Goal: Transaction & Acquisition: Purchase product/service

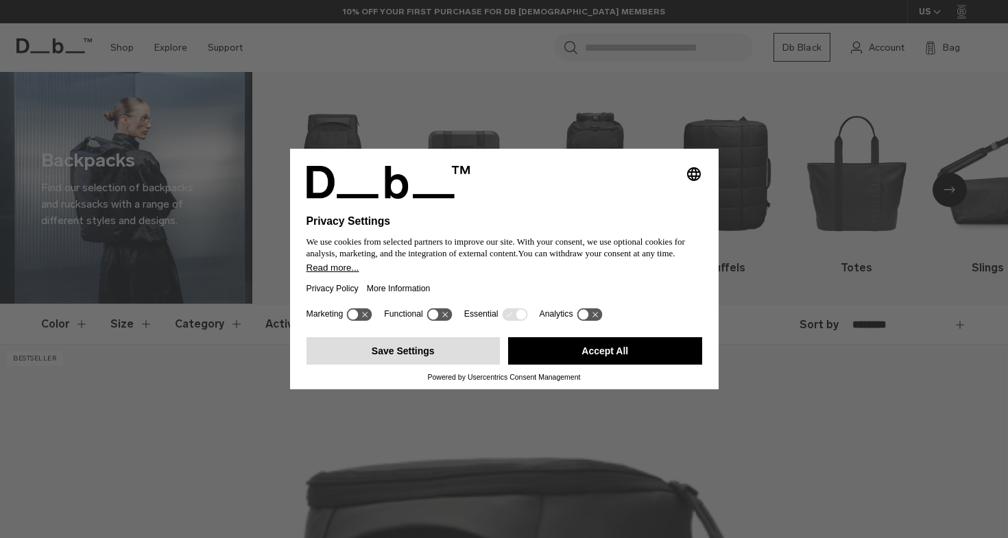
click at [417, 359] on button "Save Settings" at bounding box center [404, 350] width 194 height 27
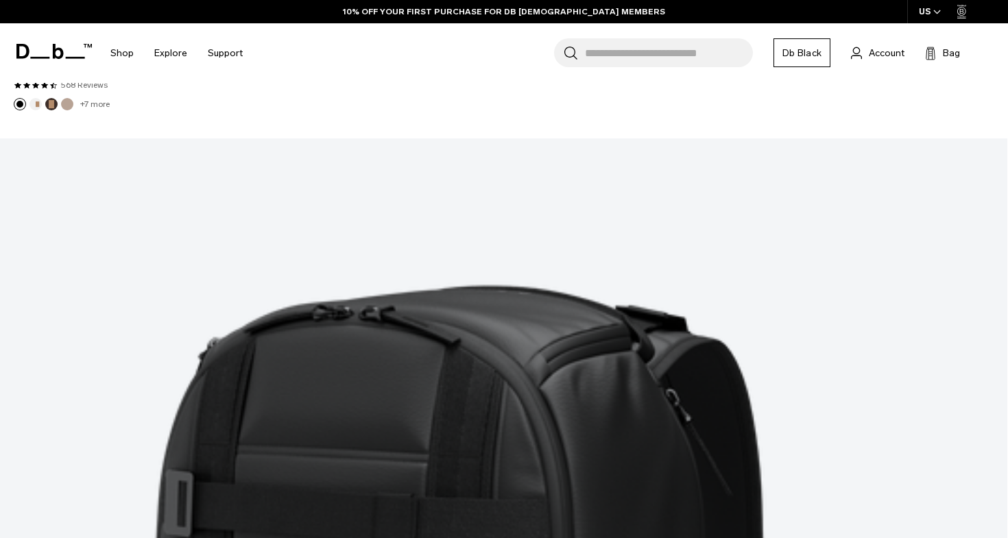
scroll to position [3903, 0]
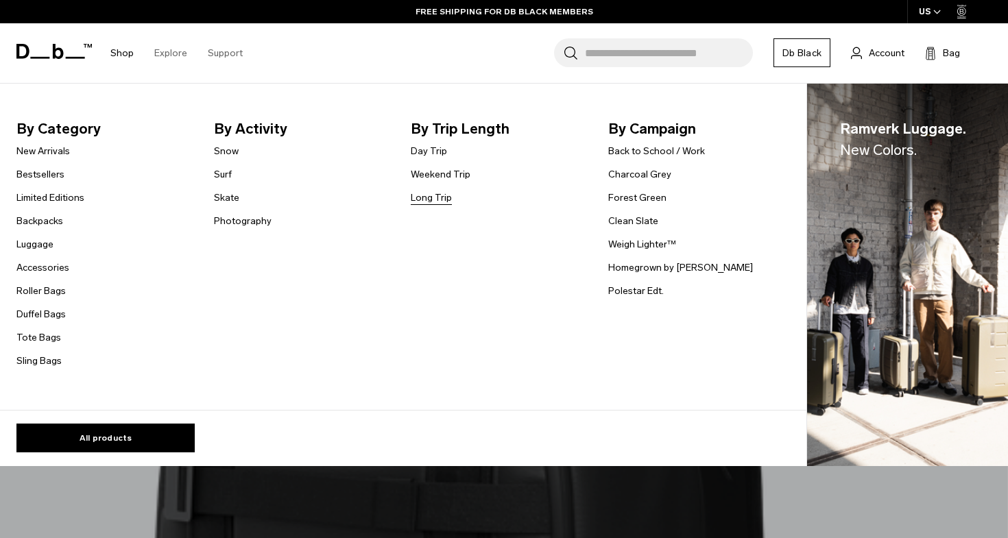
click at [429, 202] on link "Long Trip" at bounding box center [431, 198] width 41 height 14
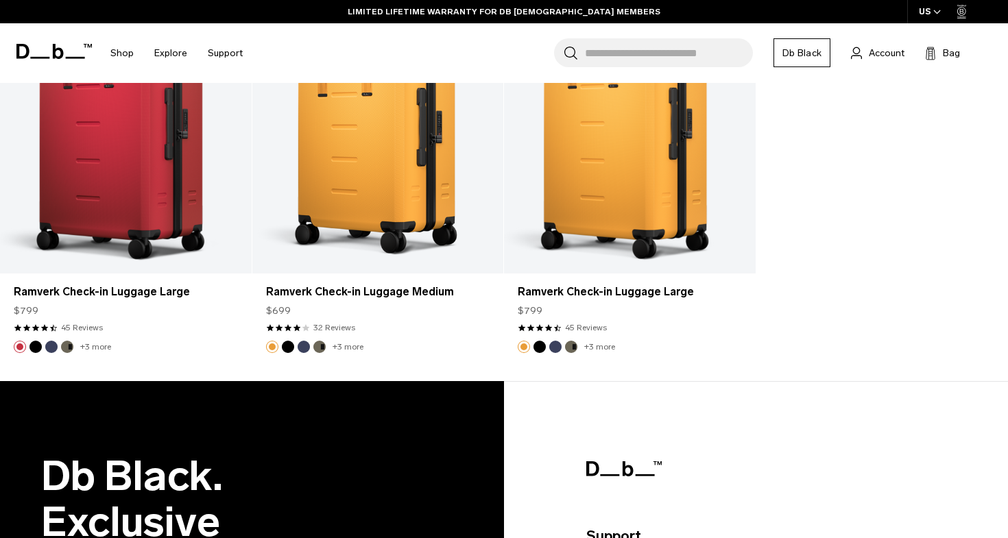
scroll to position [3920, 0]
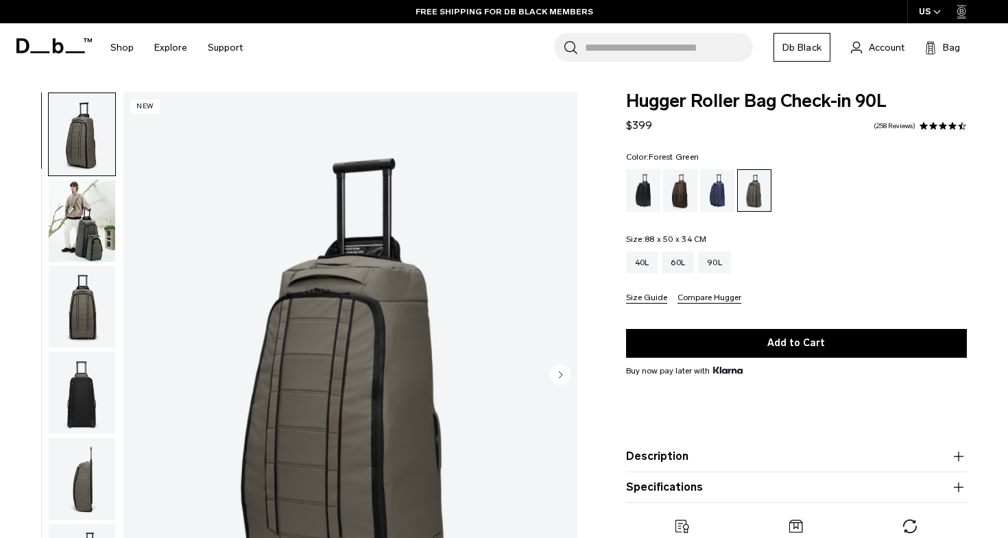
click at [78, 308] on img "button" at bounding box center [82, 307] width 67 height 82
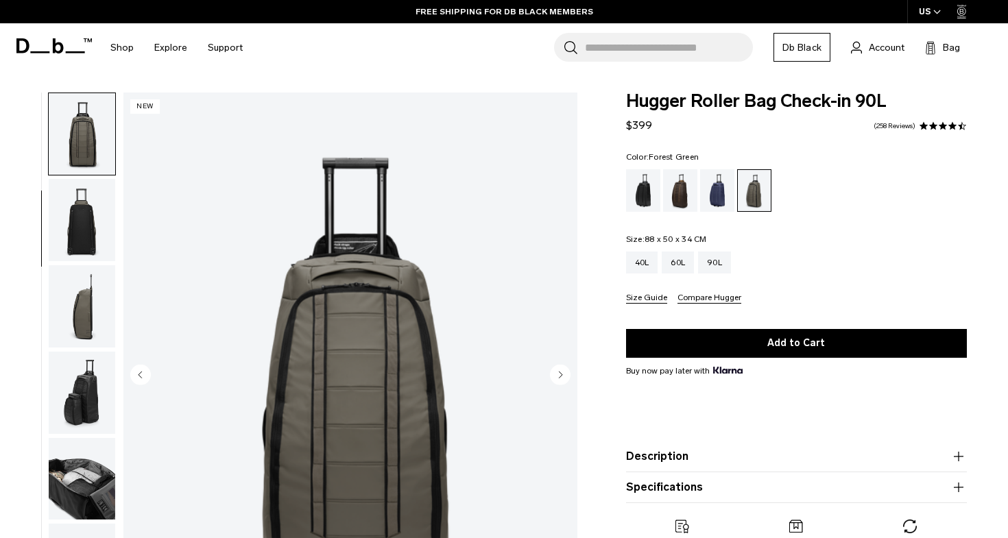
click at [87, 241] on img "button" at bounding box center [82, 220] width 67 height 82
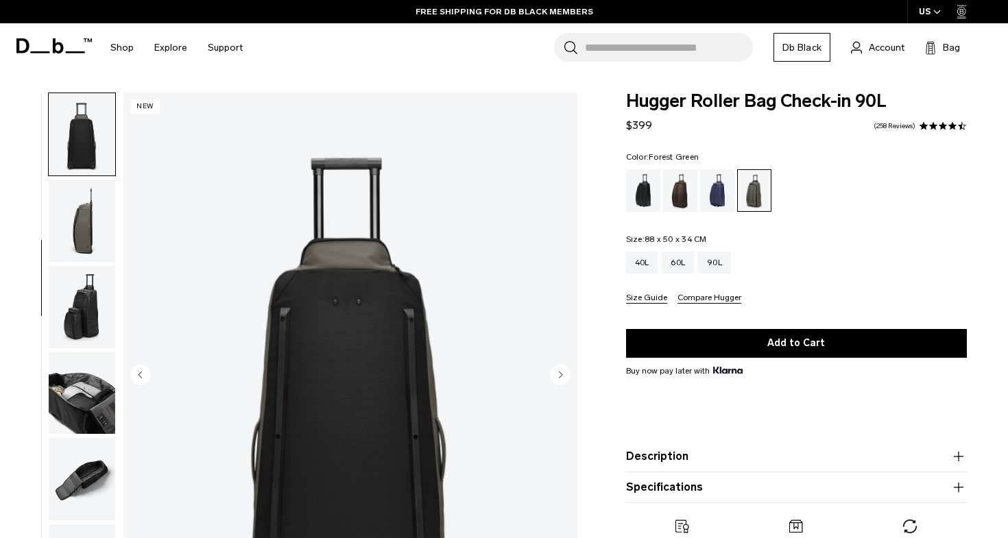
click at [83, 227] on img "button" at bounding box center [82, 221] width 67 height 82
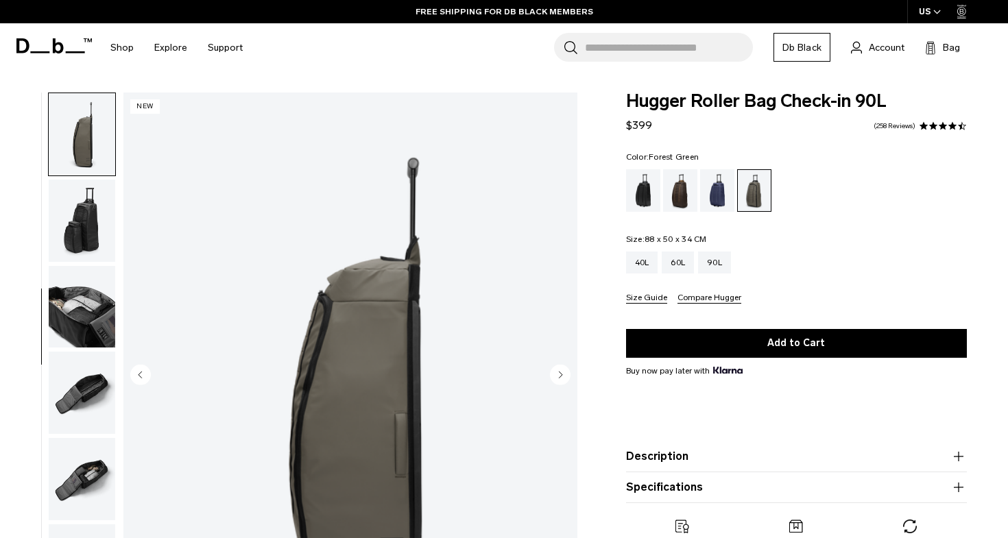
click at [83, 239] on img "button" at bounding box center [82, 221] width 67 height 82
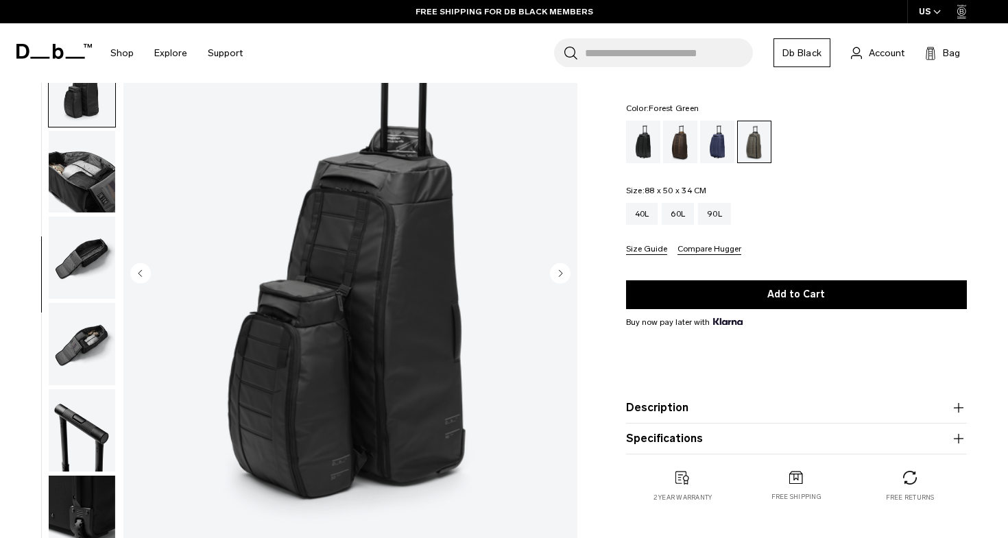
scroll to position [106, 0]
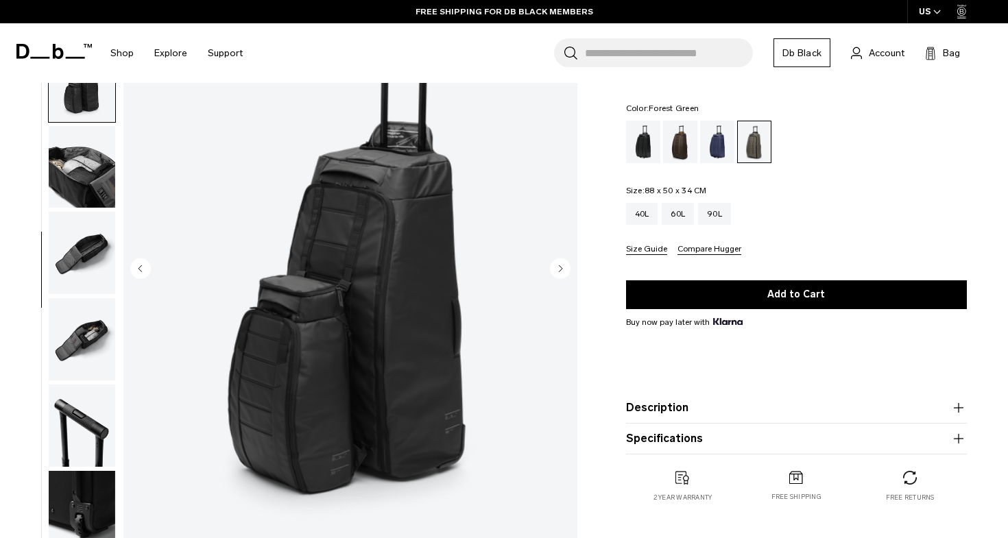
click at [88, 171] on img "button" at bounding box center [82, 167] width 67 height 82
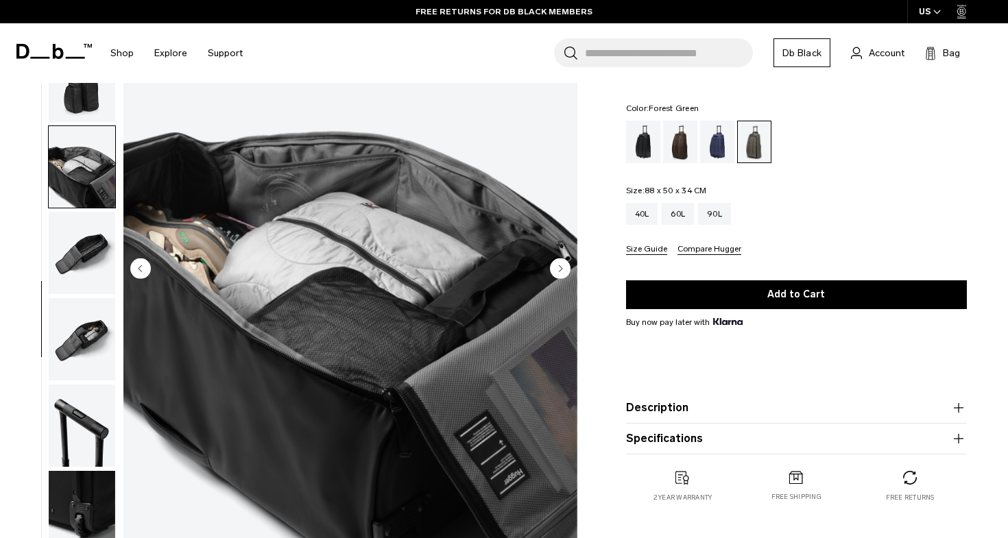
click at [88, 241] on img "button" at bounding box center [82, 253] width 67 height 82
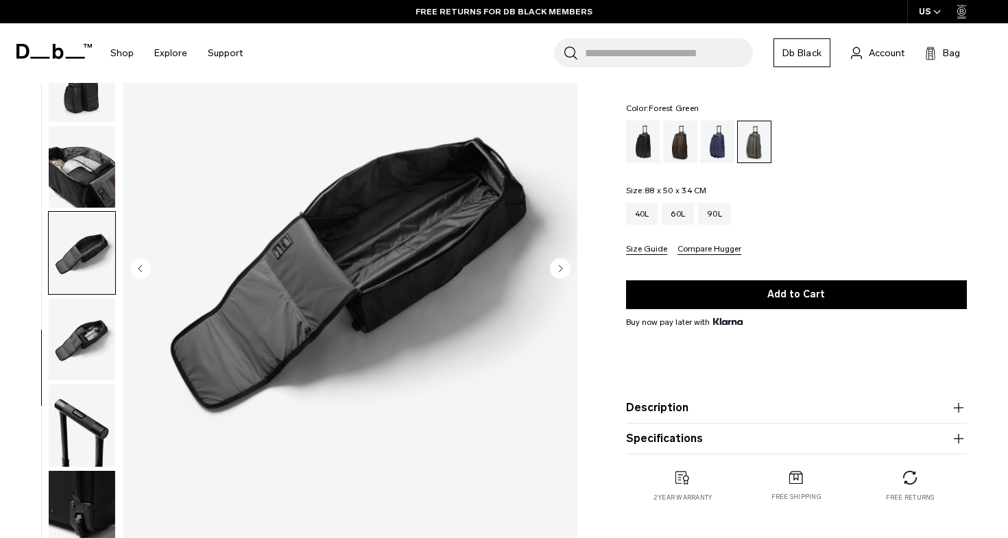
click at [91, 339] on img "button" at bounding box center [82, 339] width 67 height 82
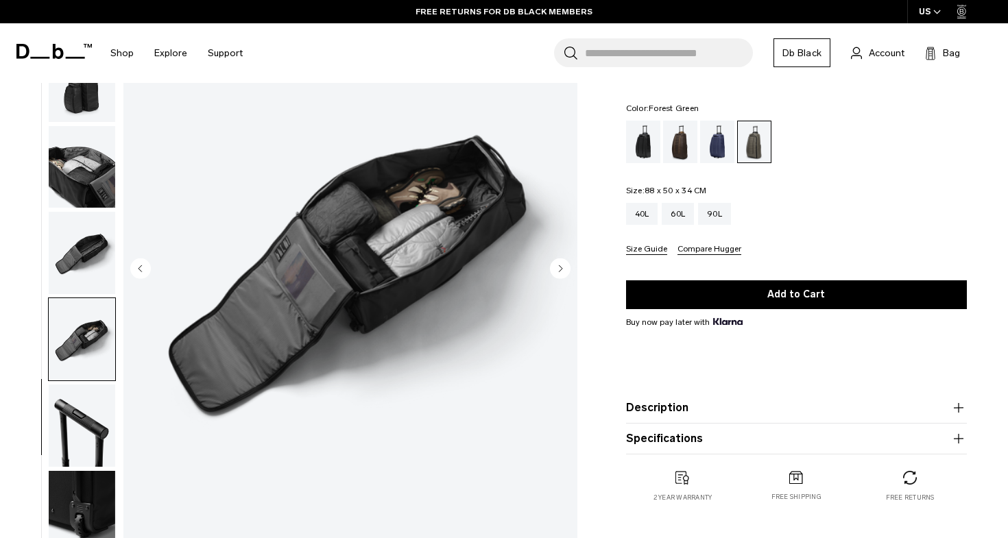
click at [100, 439] on img "button" at bounding box center [82, 426] width 67 height 82
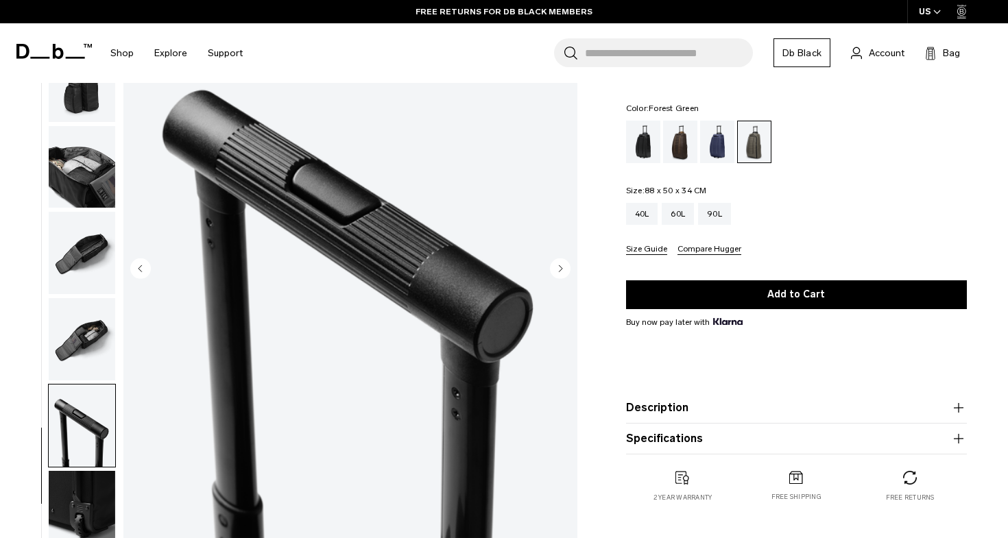
click at [85, 182] on img "button" at bounding box center [82, 167] width 67 height 82
